Goal: Information Seeking & Learning: Learn about a topic

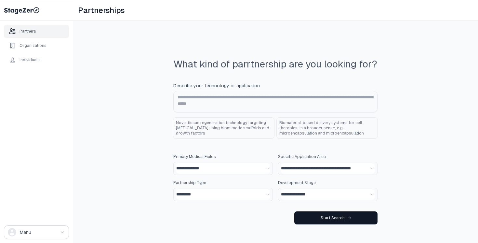
click at [122, 77] on div "**********" at bounding box center [275, 142] width 405 height 243
drag, startPoint x: 250, startPoint y: 62, endPoint x: 245, endPoint y: 64, distance: 5.1
click at [245, 64] on div "What kind of parrtnership are you looking for?" at bounding box center [276, 64] width 204 height 12
drag, startPoint x: 249, startPoint y: 64, endPoint x: 245, endPoint y: 64, distance: 3.9
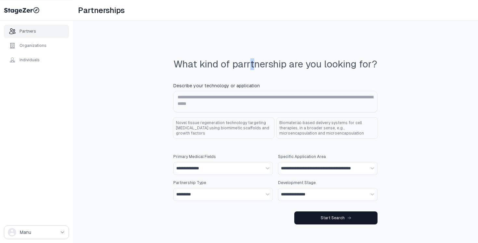
click at [245, 64] on div "What kind of parrtnership are you looking for?" at bounding box center [276, 64] width 204 height 12
drag, startPoint x: 248, startPoint y: 64, endPoint x: 244, endPoint y: 64, distance: 3.9
click at [244, 64] on div "What kind of parrtnership are you looking for?" at bounding box center [276, 64] width 204 height 12
click at [74, 55] on div "**********" at bounding box center [275, 142] width 405 height 243
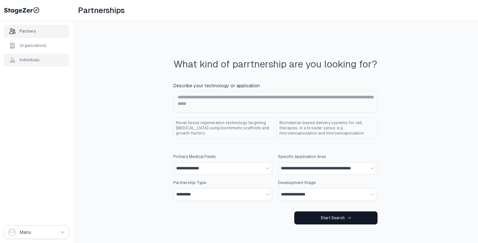
click at [23, 59] on div "Individuals" at bounding box center [30, 59] width 20 height 5
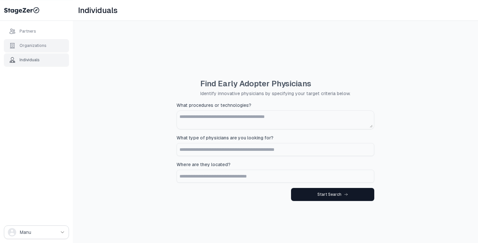
click at [33, 47] on div "Organizations" at bounding box center [33, 45] width 27 height 5
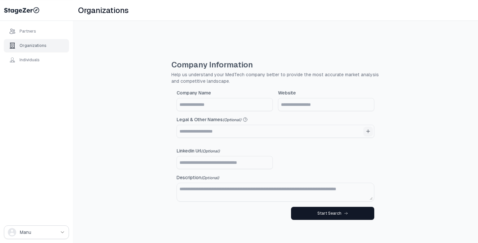
scroll to position [21, 0]
click at [236, 106] on input "Company Name" at bounding box center [225, 104] width 96 height 12
type input "**********"
click at [312, 105] on input "Website" at bounding box center [327, 104] width 96 height 12
paste input "**********"
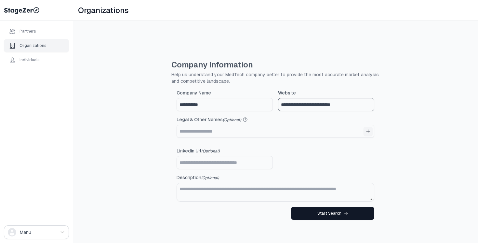
type input "**********"
click at [400, 113] on div "**********" at bounding box center [275, 142] width 405 height 243
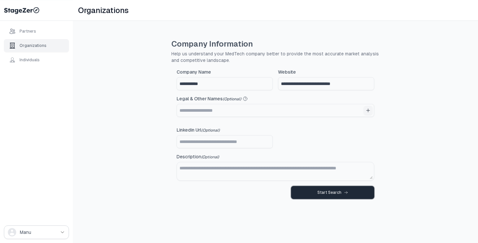
click at [333, 192] on div "Start Search" at bounding box center [333, 192] width 31 height 5
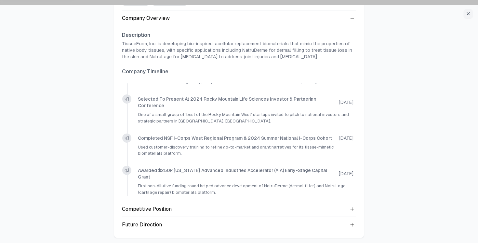
scroll to position [22, 0]
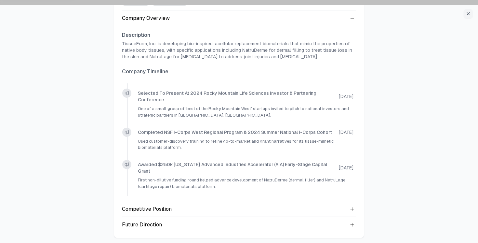
click at [356, 228] on div "Tissue Form 2 employees 0 Patent Families Company Overview Description TissueFo…" at bounding box center [239, 110] width 250 height 253
click at [353, 226] on icon at bounding box center [352, 224] width 5 height 5
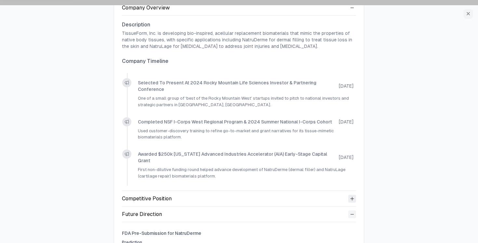
click at [353, 197] on icon at bounding box center [352, 198] width 5 height 5
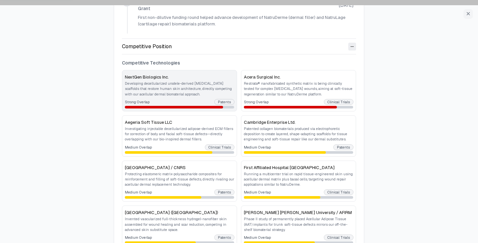
scroll to position [141, 0]
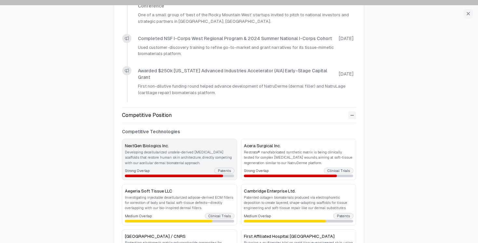
click at [203, 147] on div "NextGen Biologics Inc. Developing decellularized urodele-derived extracellular …" at bounding box center [179, 154] width 109 height 24
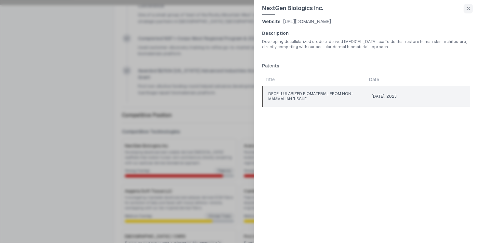
click at [355, 101] on td "DECELLULARIZED BIOMATERIAL FROM NON-MAMMALIAN TISSUE" at bounding box center [315, 96] width 104 height 21
click at [203, 84] on div at bounding box center [239, 121] width 478 height 243
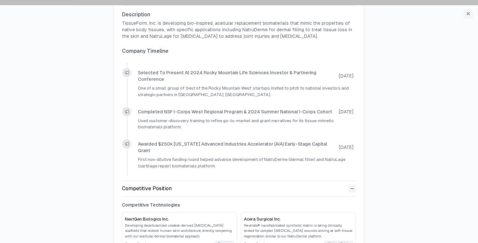
scroll to position [0, 0]
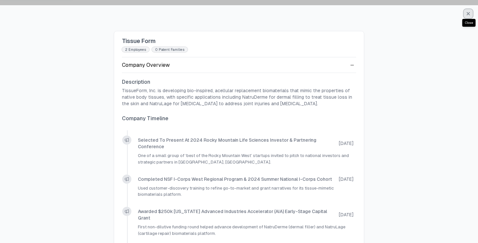
click at [469, 16] on button "button" at bounding box center [468, 13] width 9 height 9
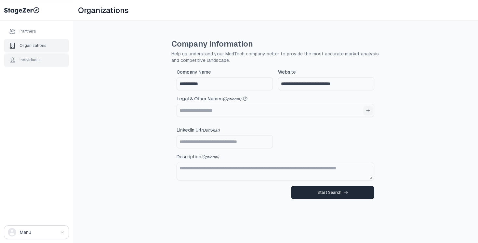
click at [41, 58] on div "Individuals" at bounding box center [36, 59] width 65 height 13
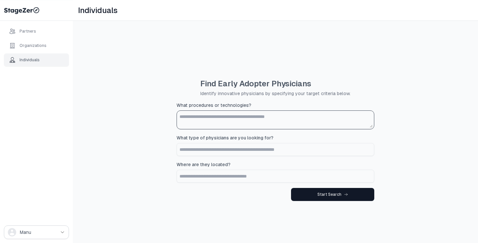
click at [191, 116] on textarea "What procedures or technologies?" at bounding box center [275, 120] width 195 height 16
click at [40, 47] on div "Organizations" at bounding box center [33, 45] width 27 height 5
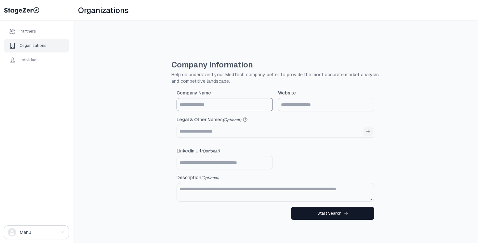
click at [221, 107] on input "Company Name" at bounding box center [225, 104] width 96 height 12
click at [139, 107] on div "Company Information Help us understand your MedTech company better to provide t…" at bounding box center [275, 142] width 405 height 243
click at [190, 105] on input "Company Name" at bounding box center [225, 104] width 96 height 12
type input "**********"
click at [318, 108] on input "Website" at bounding box center [327, 104] width 96 height 12
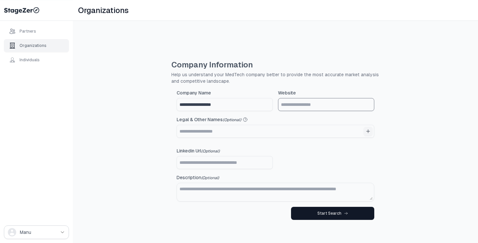
type input "**********"
click at [336, 213] on div "Start Search" at bounding box center [333, 213] width 31 height 5
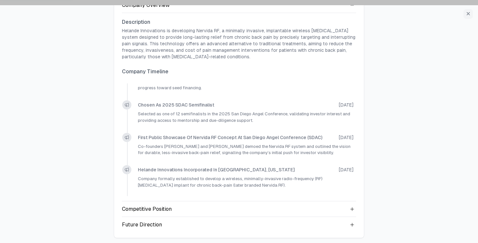
scroll to position [87, 0]
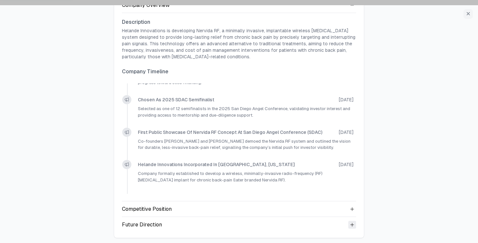
click at [351, 225] on icon at bounding box center [352, 224] width 3 height 3
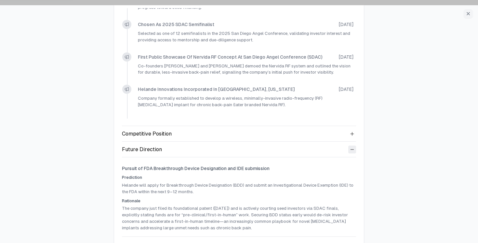
scroll to position [145, 0]
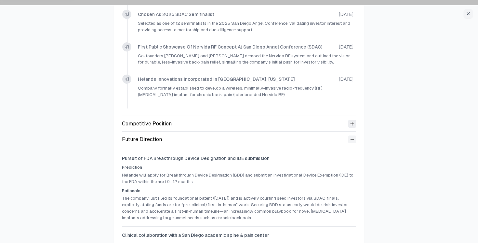
click at [352, 123] on icon at bounding box center [352, 123] width 5 height 5
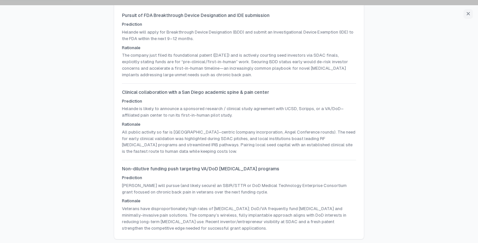
scroll to position [670, 0]
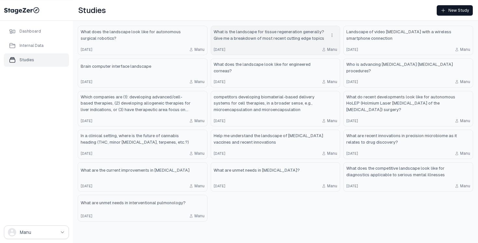
click at [253, 37] on span "What is the landscape for tissue regeneration generally? Give me a breakdown of…" at bounding box center [269, 35] width 111 height 13
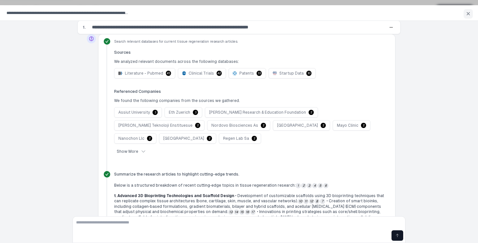
scroll to position [159, 0]
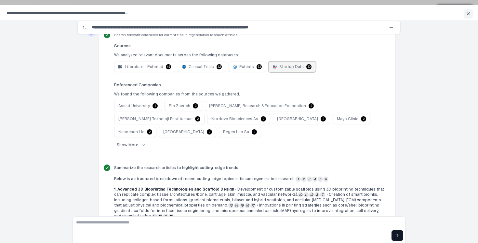
click at [295, 70] on button "Startup Data 30" at bounding box center [292, 66] width 47 height 10
